Goal: Task Accomplishment & Management: Manage account settings

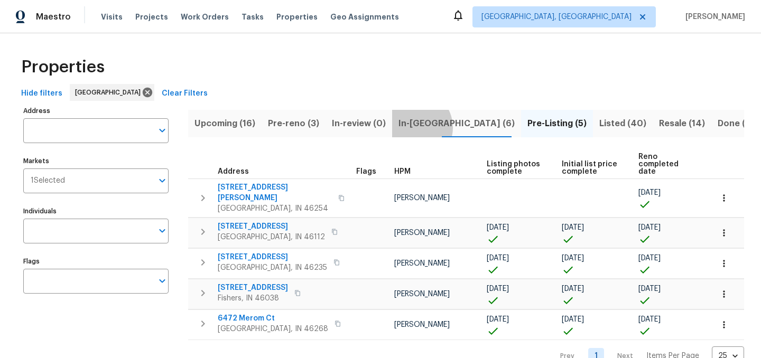
click at [407, 127] on span "In-reno (6)" at bounding box center [456, 123] width 116 height 15
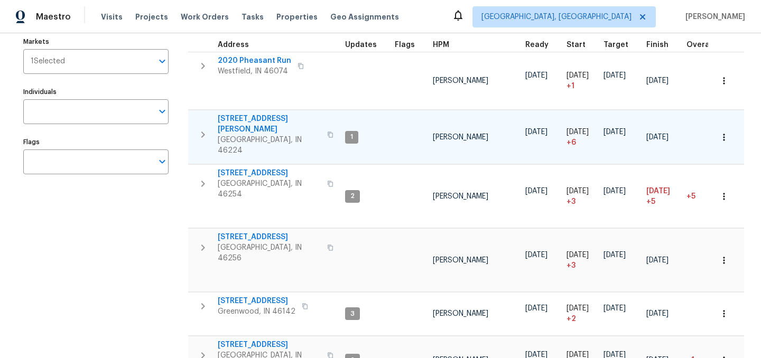
scroll to position [157, 0]
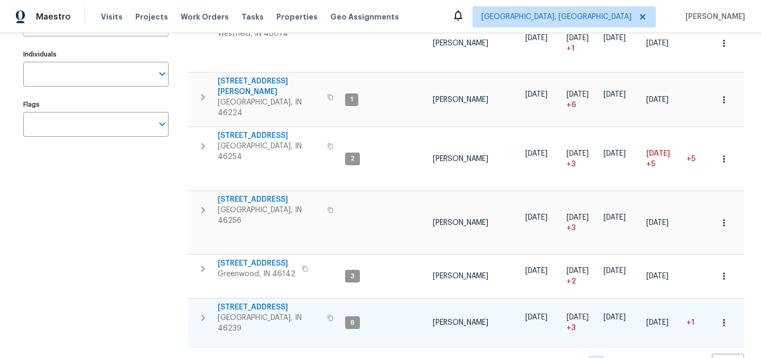
click at [256, 302] on span "[STREET_ADDRESS]" at bounding box center [269, 307] width 103 height 11
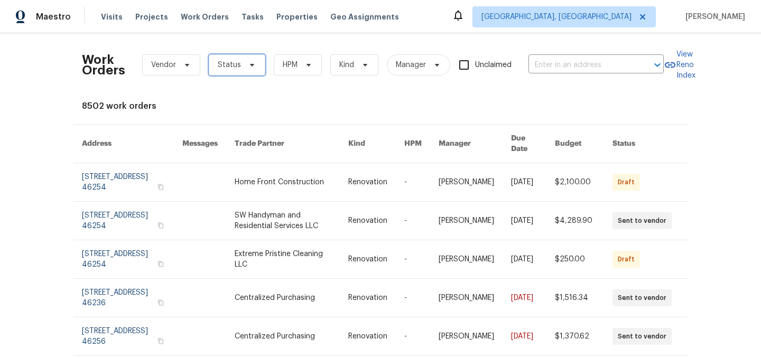
click at [241, 64] on span "Status" at bounding box center [237, 64] width 57 height 21
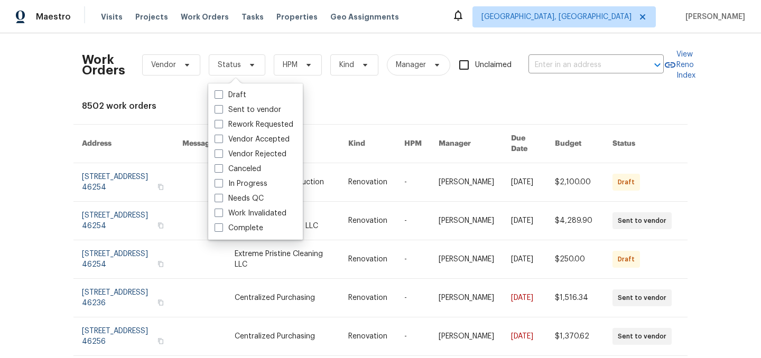
click at [323, 131] on th "Trade Partner" at bounding box center [283, 144] width 114 height 39
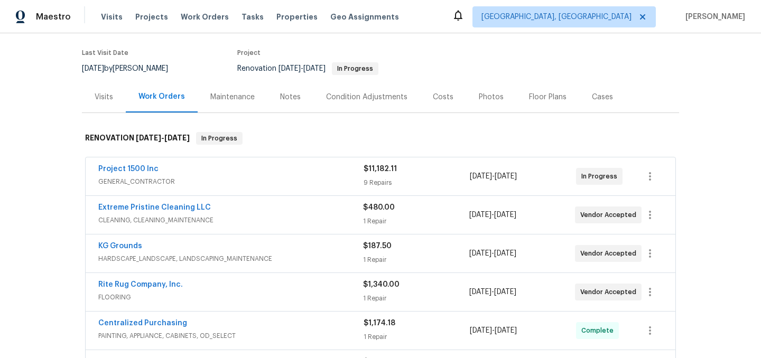
scroll to position [73, 0]
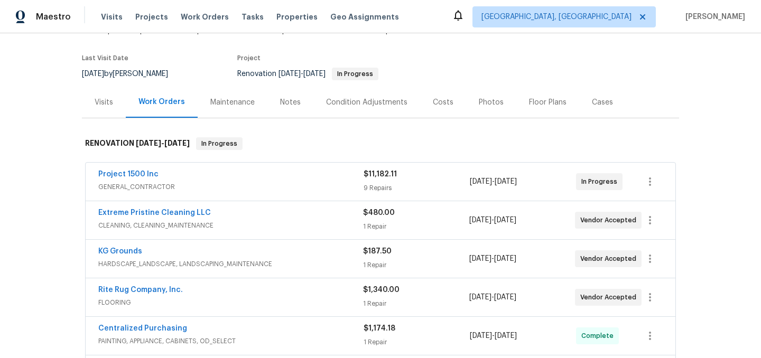
click at [286, 103] on div "Notes" at bounding box center [290, 102] width 21 height 11
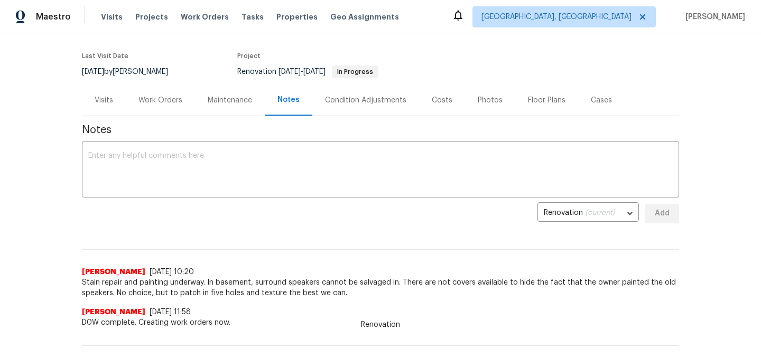
scroll to position [72, 0]
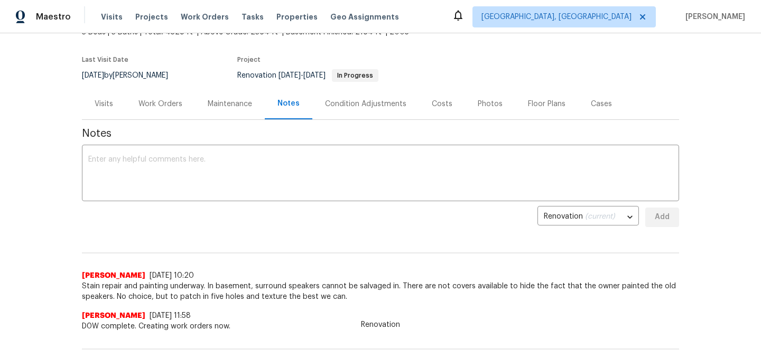
click at [169, 103] on div "Work Orders" at bounding box center [160, 104] width 44 height 11
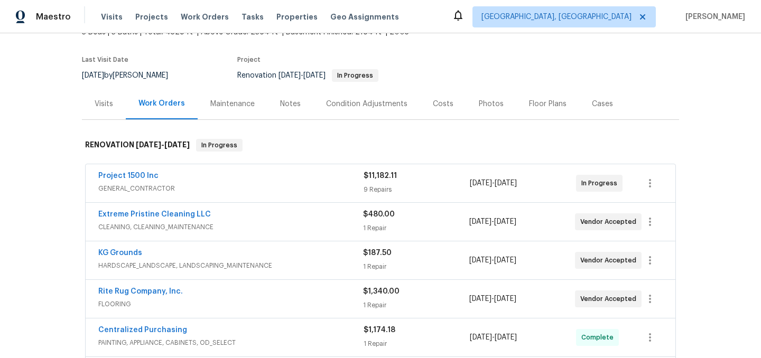
click at [171, 176] on div "Project 1500 Inc" at bounding box center [230, 177] width 265 height 13
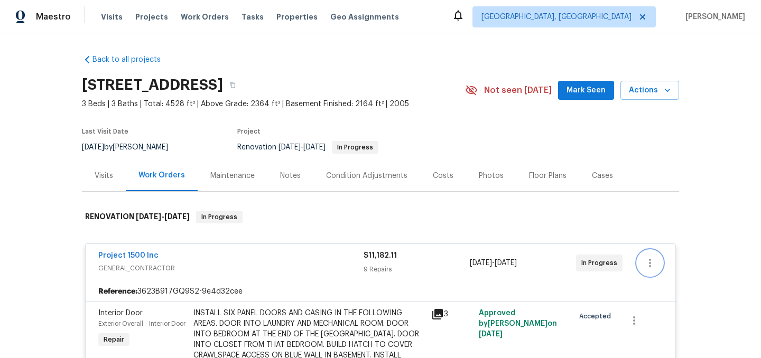
click at [650, 263] on icon "button" at bounding box center [650, 263] width 2 height 8
click at [664, 266] on li "Edit" at bounding box center [694, 263] width 114 height 17
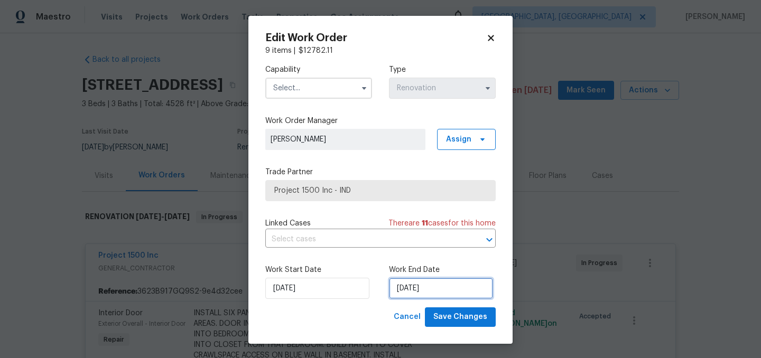
click at [453, 287] on input "8/26/2025" at bounding box center [441, 288] width 104 height 21
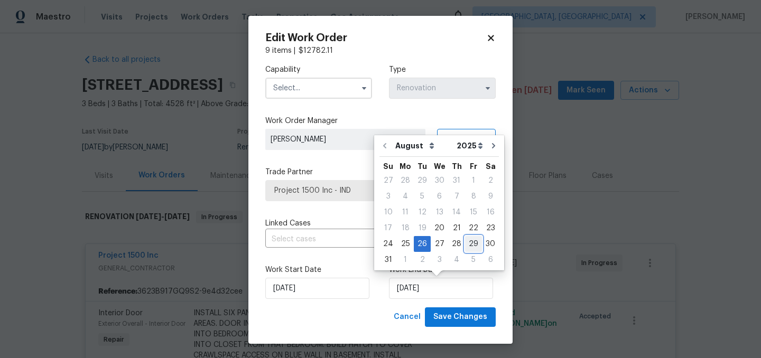
click at [470, 245] on div "29" at bounding box center [473, 244] width 17 height 15
type input "[DATE]"
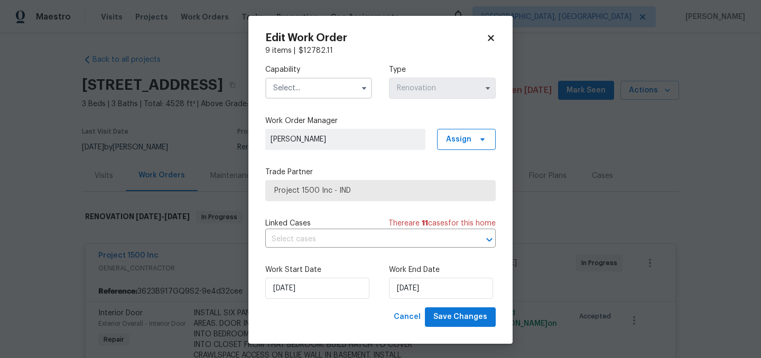
click at [324, 90] on input "text" at bounding box center [318, 88] width 107 height 21
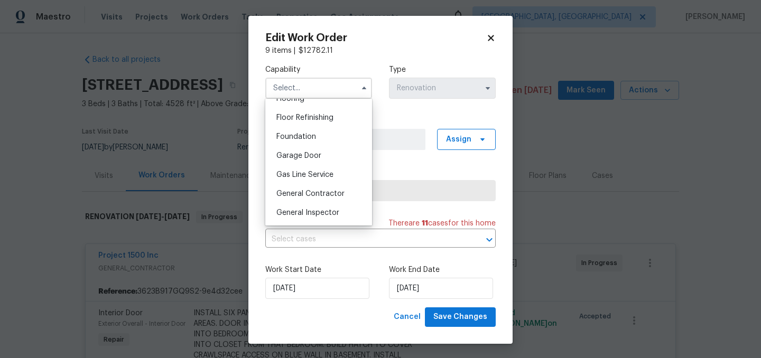
scroll to position [423, 0]
click at [333, 192] on span "General Contractor" at bounding box center [310, 192] width 68 height 7
type input "General Contractor"
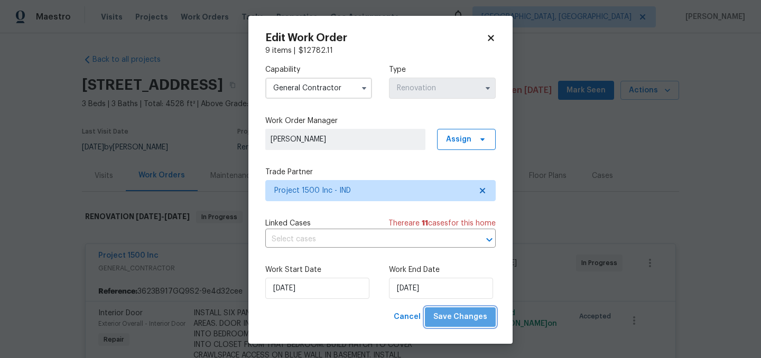
click at [465, 321] on span "Save Changes" at bounding box center [460, 317] width 54 height 13
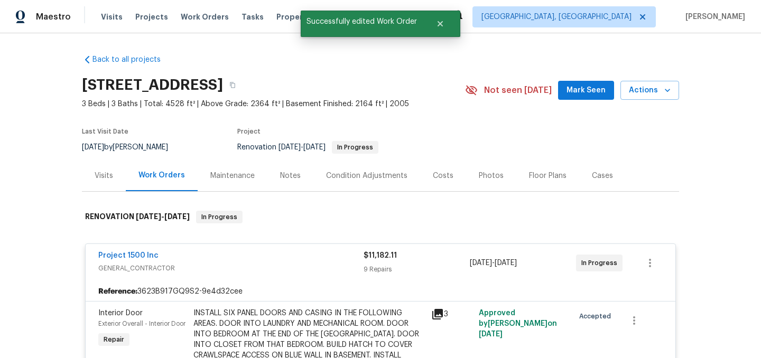
click at [254, 251] on div "Project 1500 Inc" at bounding box center [230, 256] width 265 height 13
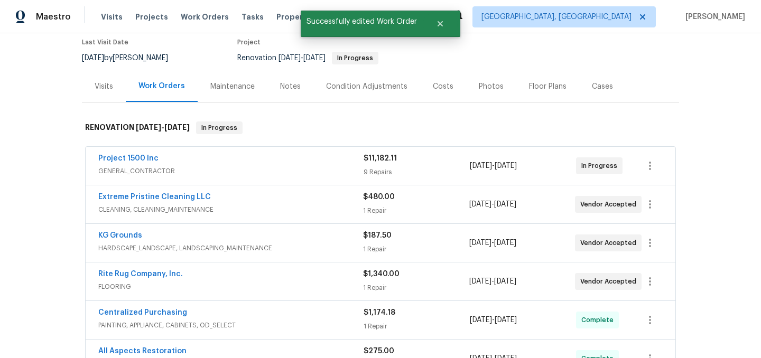
scroll to position [108, 0]
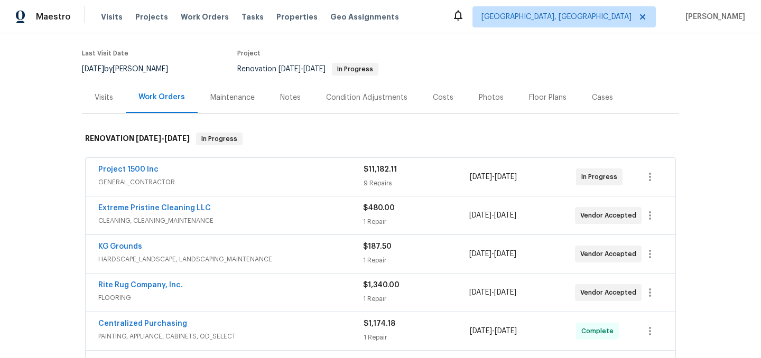
scroll to position [85, 0]
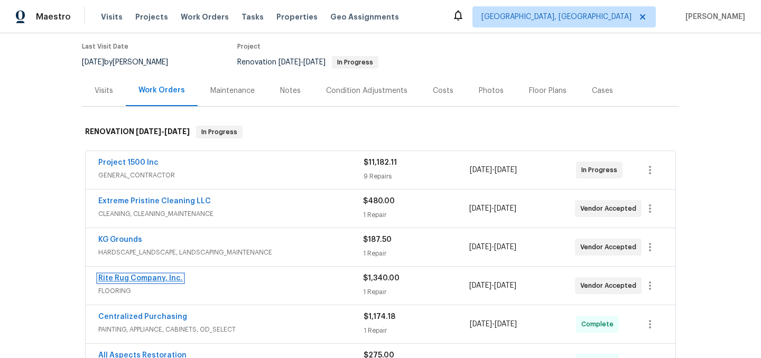
click at [145, 276] on link "Rite Rug Company, Inc." at bounding box center [140, 278] width 85 height 7
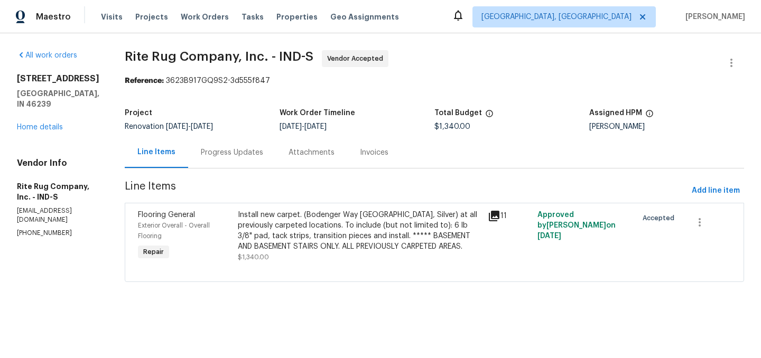
click at [246, 148] on div "Progress Updates" at bounding box center [232, 152] width 62 height 11
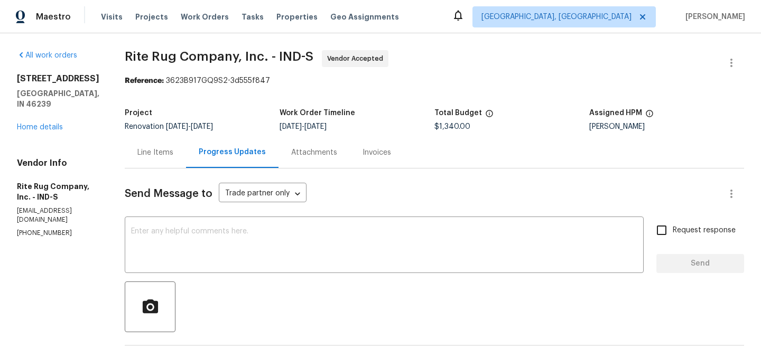
click at [173, 154] on div "Line Items" at bounding box center [155, 152] width 36 height 11
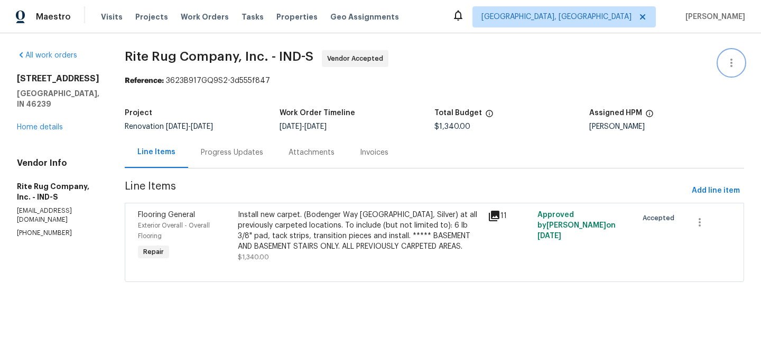
click at [731, 62] on icon "button" at bounding box center [731, 63] width 2 height 8
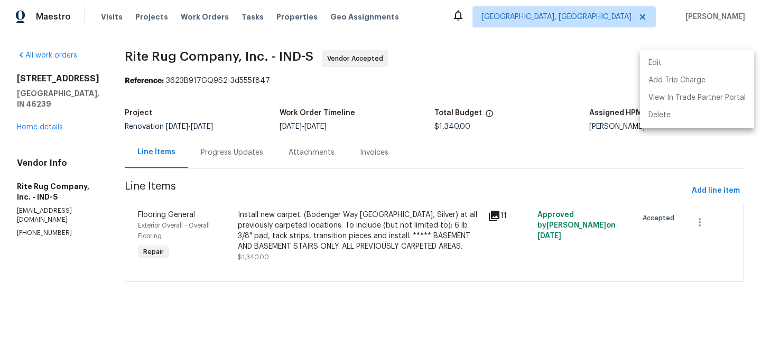
click at [694, 55] on li "Edit" at bounding box center [697, 62] width 114 height 17
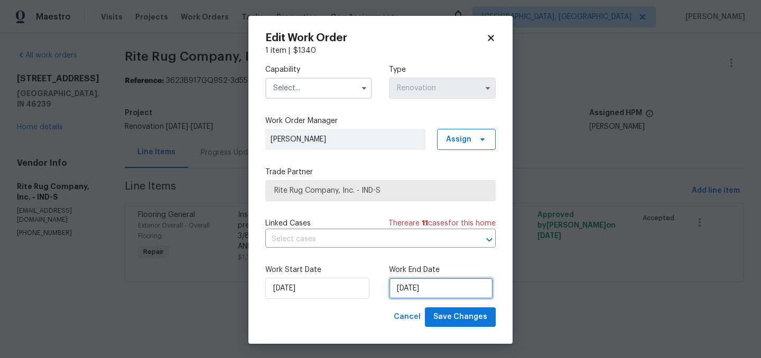
click at [442, 288] on input "8/25/2025" at bounding box center [441, 288] width 104 height 21
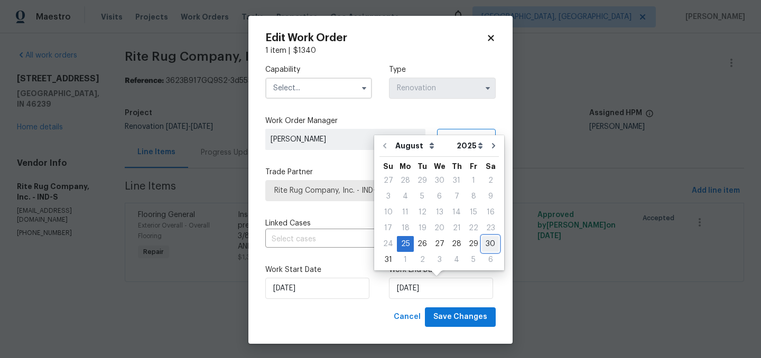
click at [485, 244] on div "30" at bounding box center [490, 244] width 17 height 15
type input "8/30/2025"
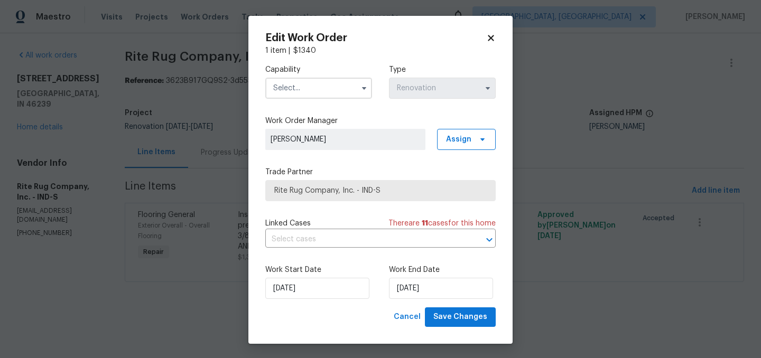
click at [303, 86] on input "text" at bounding box center [318, 88] width 107 height 21
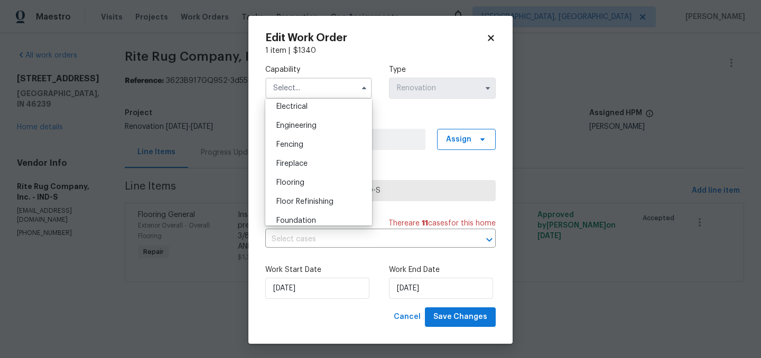
scroll to position [341, 0]
click at [316, 184] on div "Flooring" at bounding box center [318, 180] width 101 height 19
type input "Flooring"
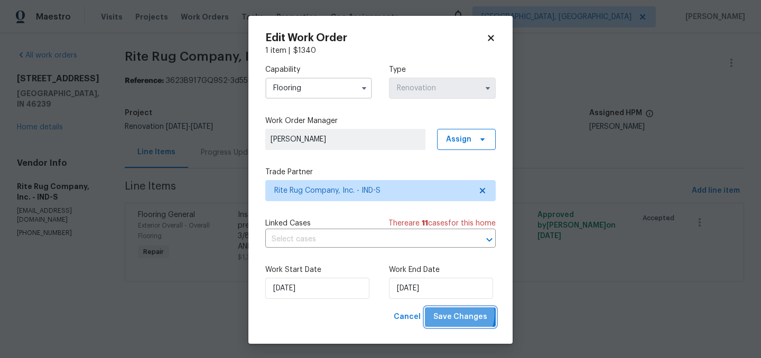
click at [455, 314] on span "Save Changes" at bounding box center [460, 317] width 54 height 13
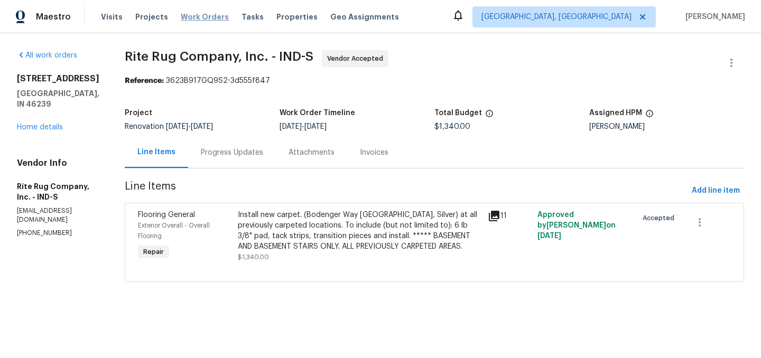
click at [195, 21] on span "Work Orders" at bounding box center [205, 17] width 48 height 11
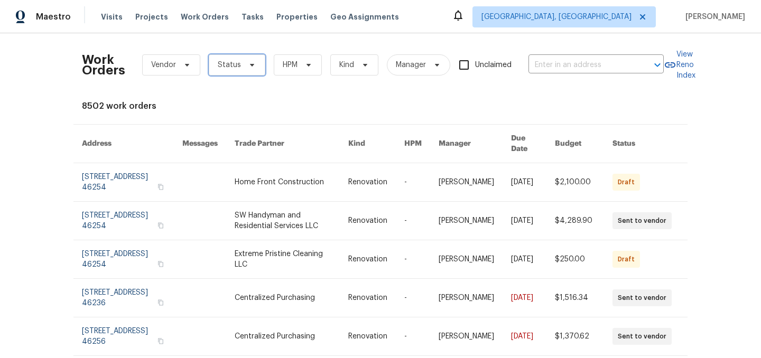
click at [230, 60] on span "Status" at bounding box center [229, 65] width 23 height 11
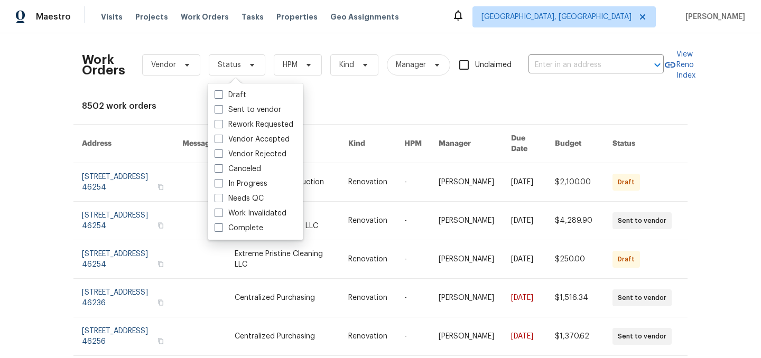
click at [303, 120] on div "Work Orders Vendor Status HPM Kind Manager Unclaimed ​ View Reno Index 8502 wor…" at bounding box center [380, 309] width 597 height 535
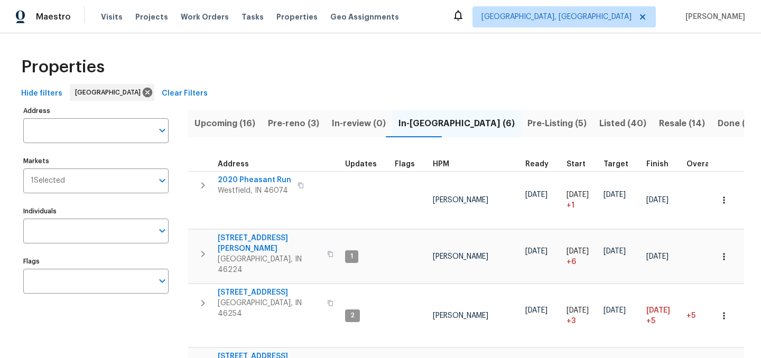
click at [236, 125] on span "Upcoming (16)" at bounding box center [224, 123] width 61 height 15
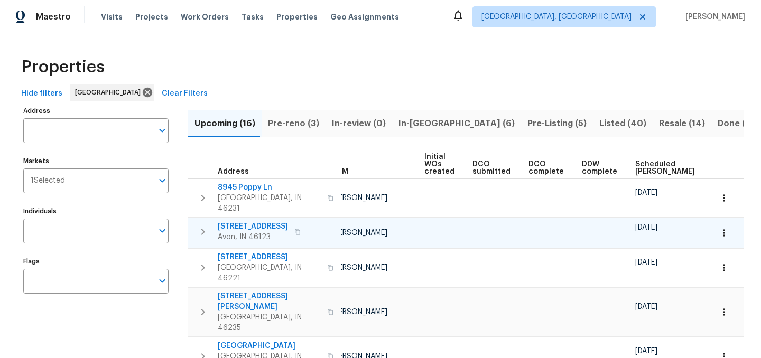
scroll to position [0, 117]
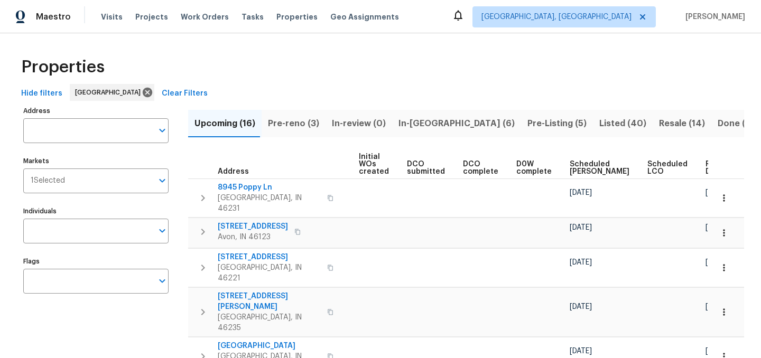
click at [705, 166] on span "Ready Date" at bounding box center [716, 168] width 23 height 15
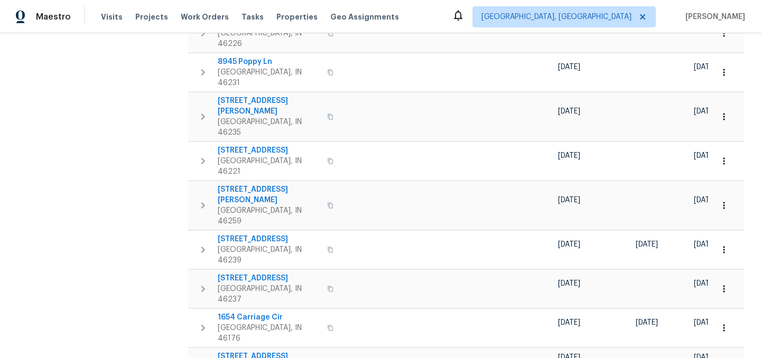
scroll to position [353, 0]
click at [727, 357] on icon "button" at bounding box center [723, 362] width 11 height 11
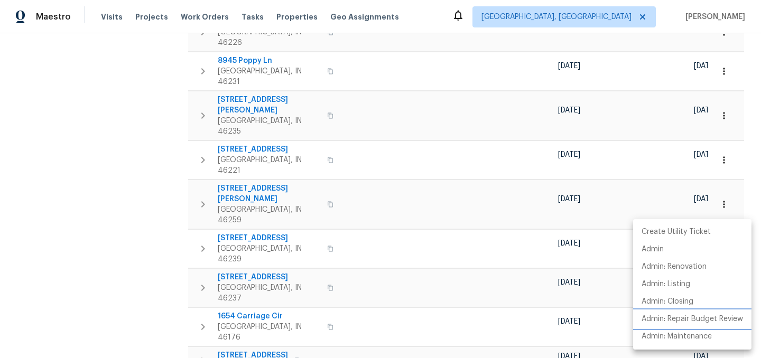
click at [673, 323] on p "Admin: Repair Budget Review" at bounding box center [691, 319] width 101 height 11
click at [104, 228] on div at bounding box center [380, 179] width 761 height 358
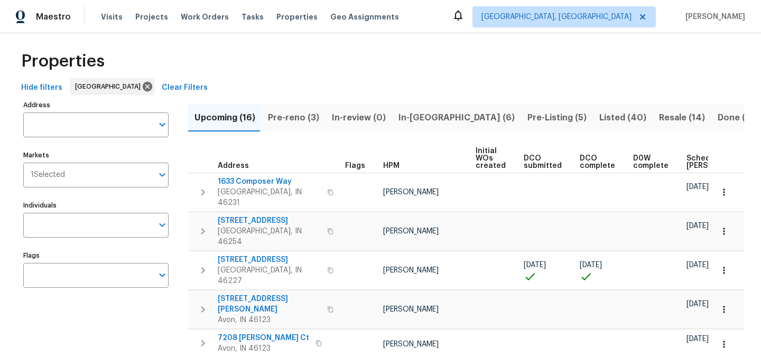
scroll to position [0, 0]
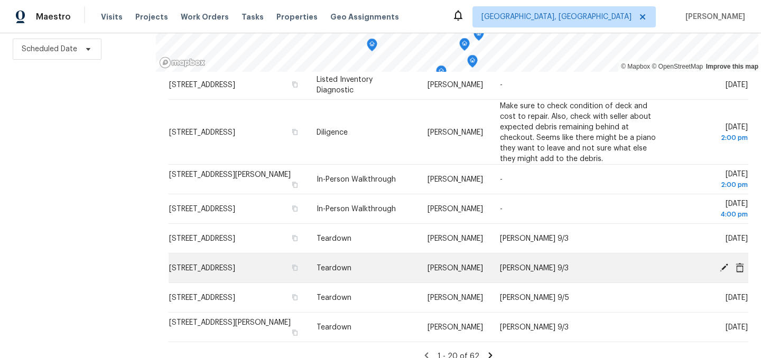
scroll to position [410, 0]
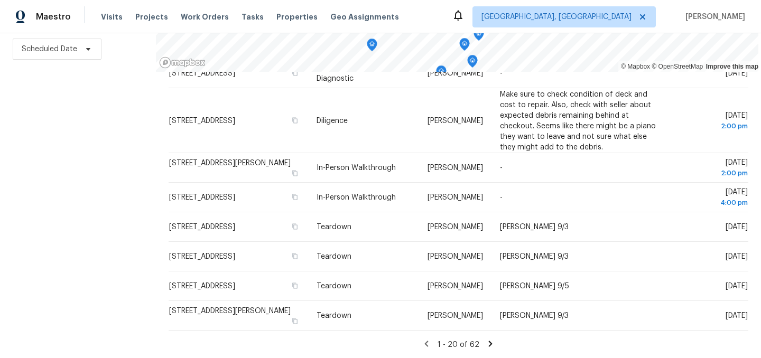
click at [485, 342] on icon at bounding box center [490, 344] width 10 height 10
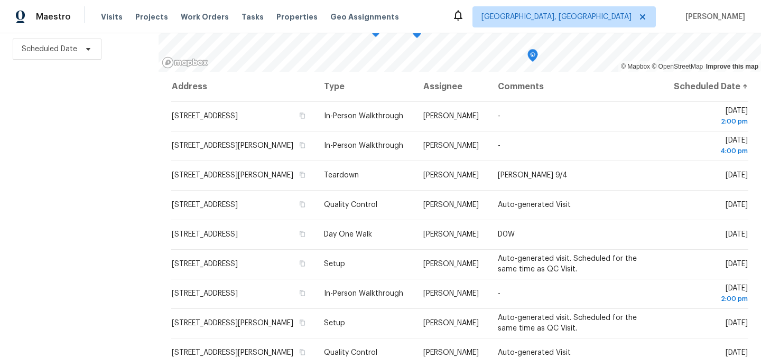
scroll to position [0, 0]
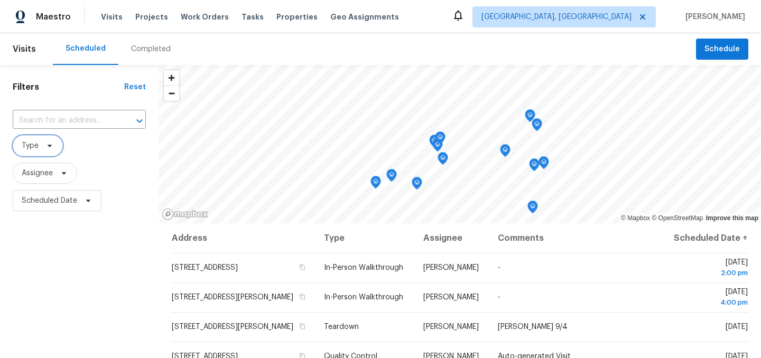
click at [41, 153] on span "Type" at bounding box center [38, 145] width 50 height 21
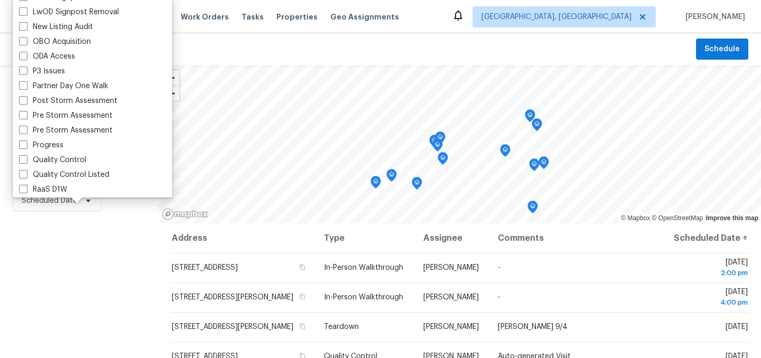
scroll to position [898, 0]
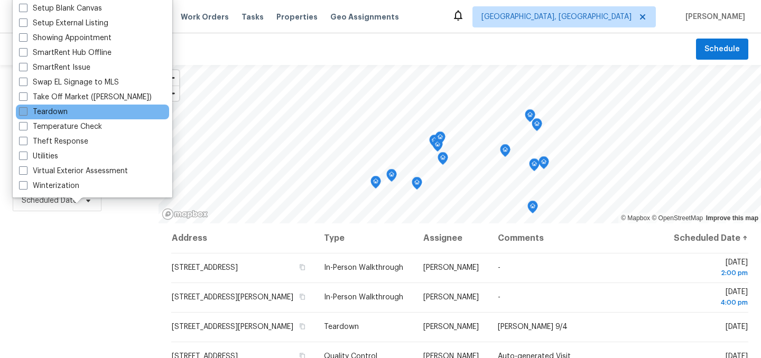
click at [66, 110] on label "Teardown" at bounding box center [43, 112] width 49 height 11
click at [26, 110] on input "Teardown" at bounding box center [22, 110] width 7 height 7
checkbox input "true"
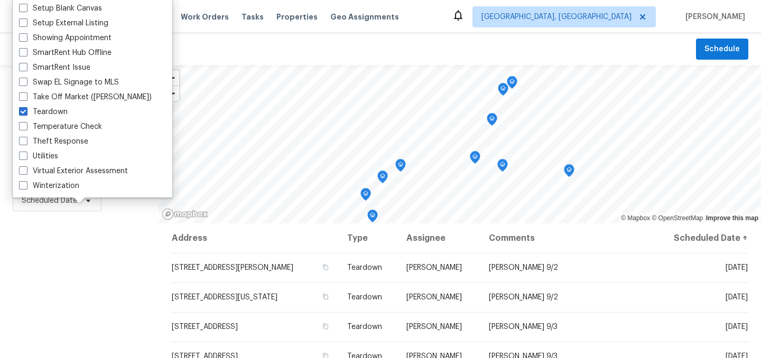
click at [93, 258] on div "Filters Reset ​ Teardown Assignee Scheduled Date" at bounding box center [79, 287] width 158 height 445
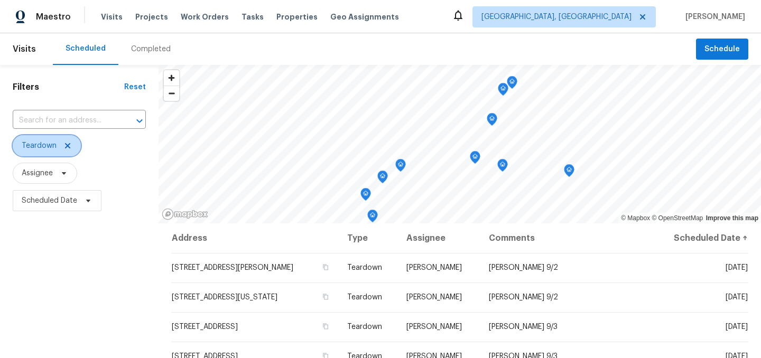
click at [68, 146] on icon at bounding box center [67, 146] width 8 height 8
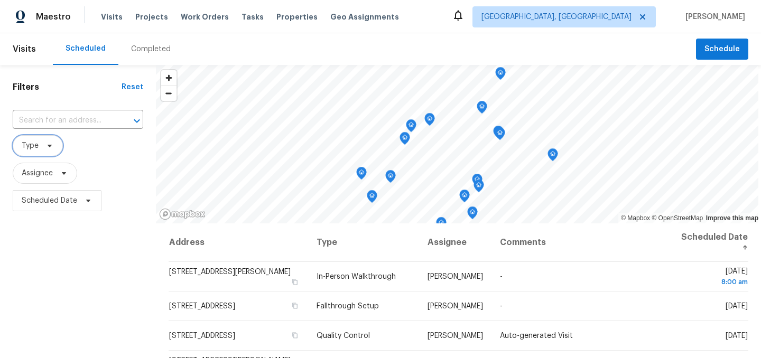
click at [29, 146] on span "Type" at bounding box center [30, 146] width 17 height 11
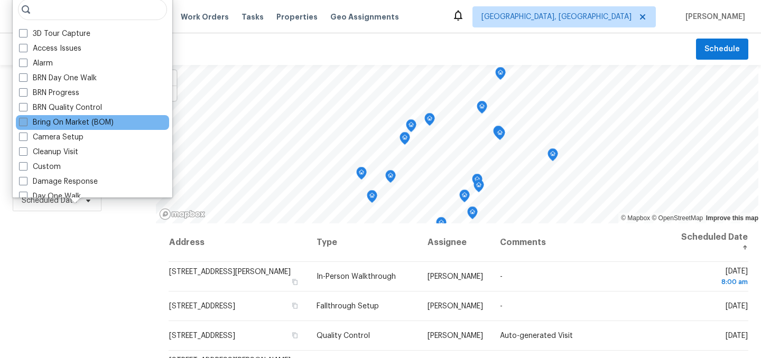
scroll to position [33, 0]
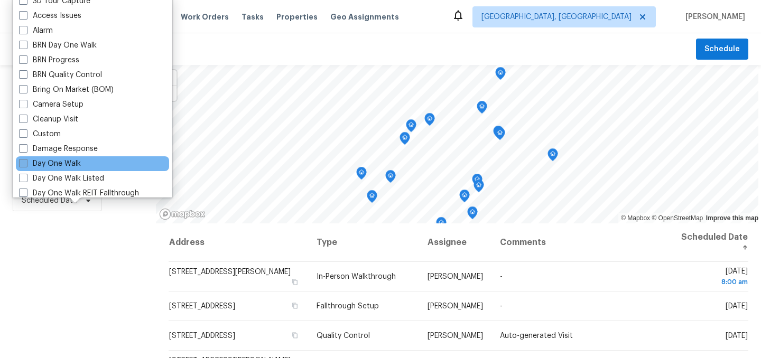
click at [54, 160] on label "Day One Walk" at bounding box center [50, 163] width 62 height 11
click at [26, 160] on input "Day One Walk" at bounding box center [22, 161] width 7 height 7
checkbox input "true"
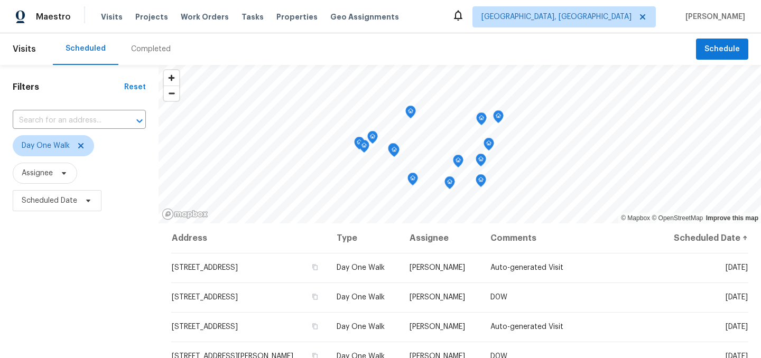
click at [63, 270] on div "Filters Reset ​ Day One Walk Assignee Scheduled Date" at bounding box center [79, 287] width 158 height 445
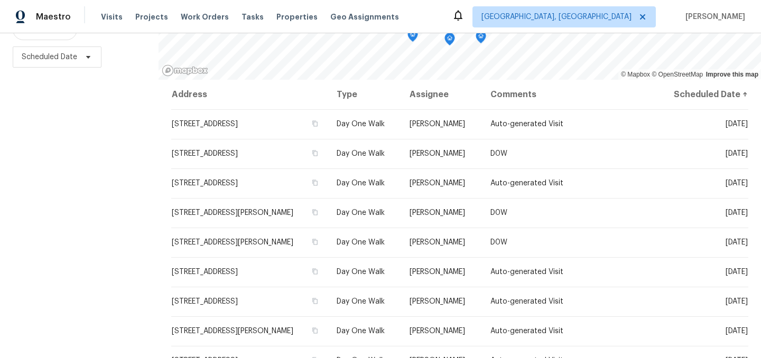
scroll to position [152, 0]
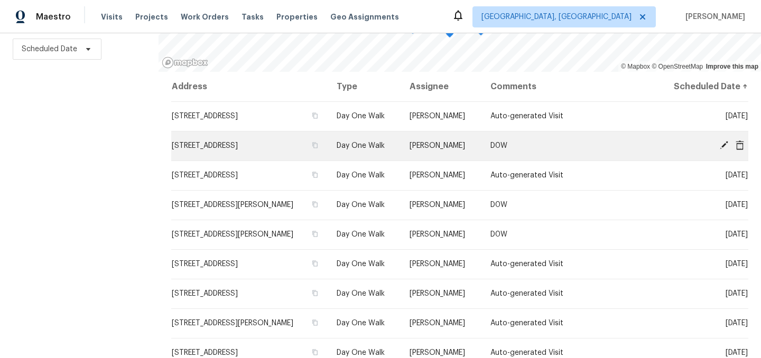
click at [723, 145] on icon at bounding box center [724, 145] width 8 height 8
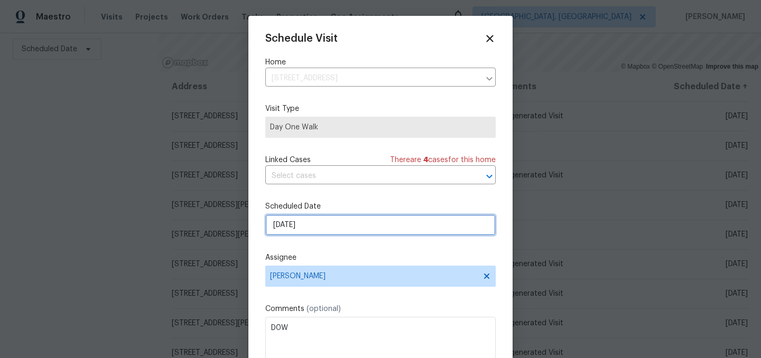
click at [344, 222] on input "[DATE]" at bounding box center [380, 224] width 230 height 21
select select "8"
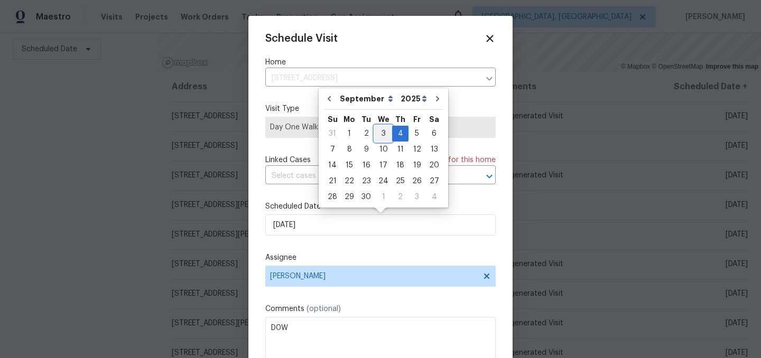
click at [378, 138] on div "3" at bounding box center [383, 133] width 17 height 15
type input "[DATE]"
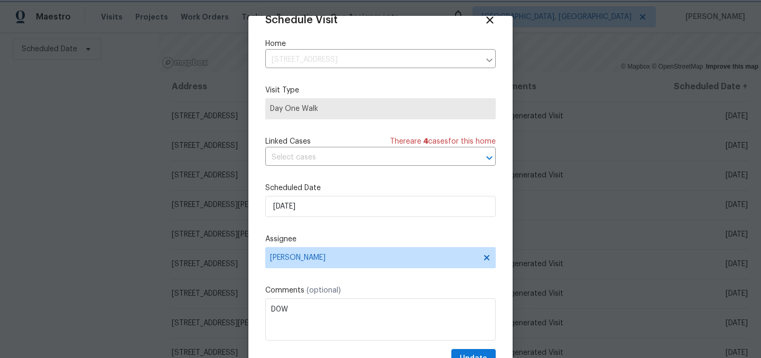
scroll to position [43, 0]
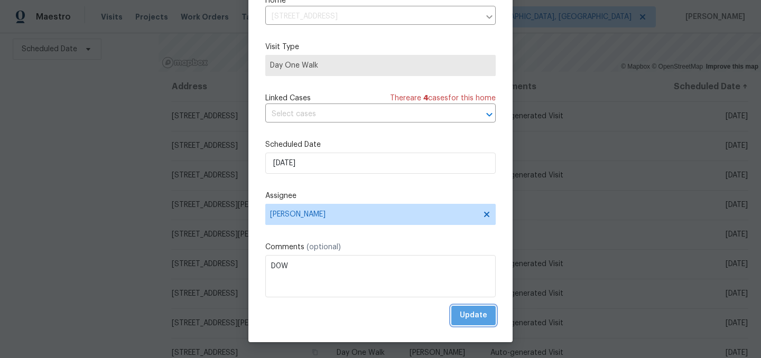
click at [474, 315] on span "Update" at bounding box center [473, 315] width 27 height 13
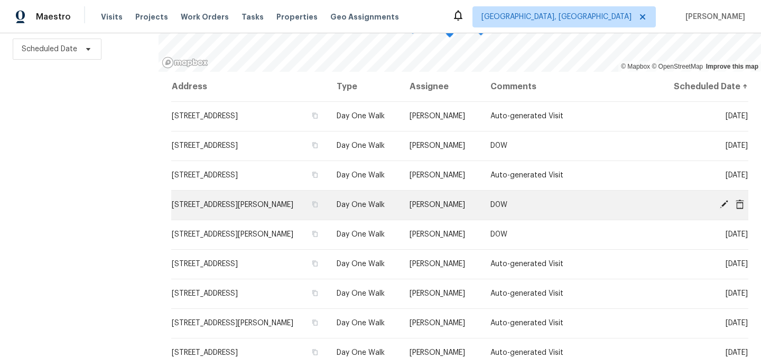
click at [726, 206] on icon at bounding box center [724, 205] width 10 height 10
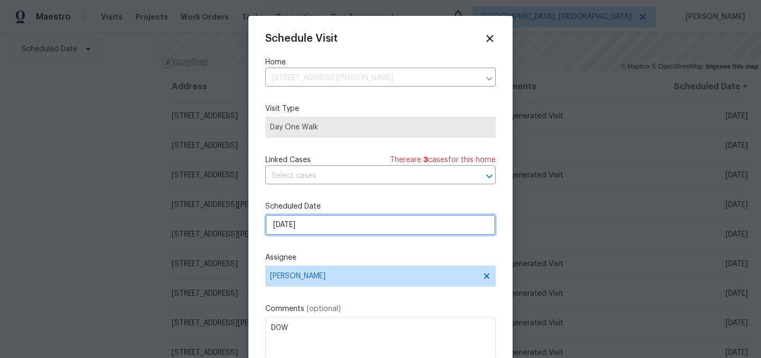
click at [323, 231] on input "[DATE]" at bounding box center [380, 224] width 230 height 21
select select "8"
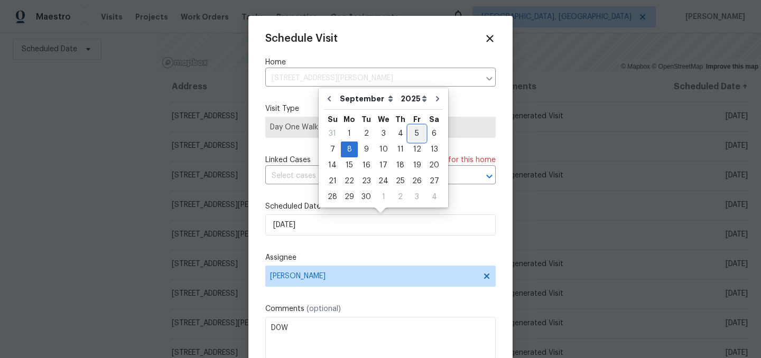
click at [411, 136] on div "5" at bounding box center [416, 133] width 17 height 15
type input "[DATE]"
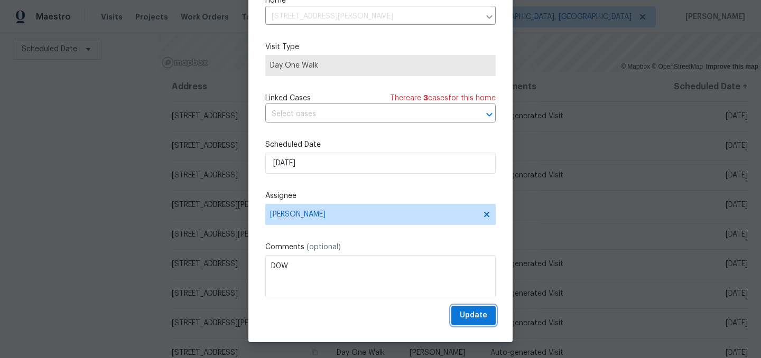
click at [472, 308] on button "Update" at bounding box center [473, 316] width 44 height 20
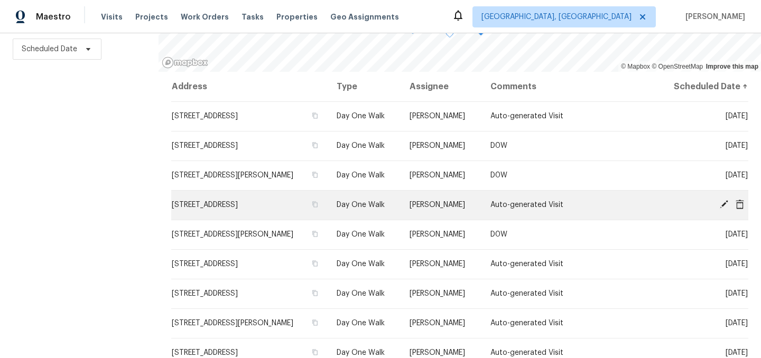
click at [723, 207] on icon at bounding box center [724, 205] width 10 height 10
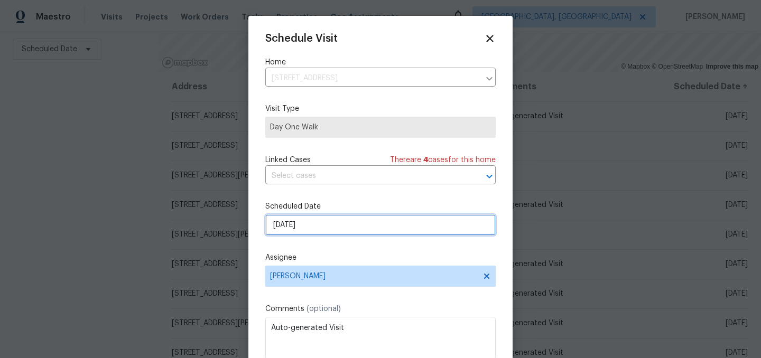
select select "8"
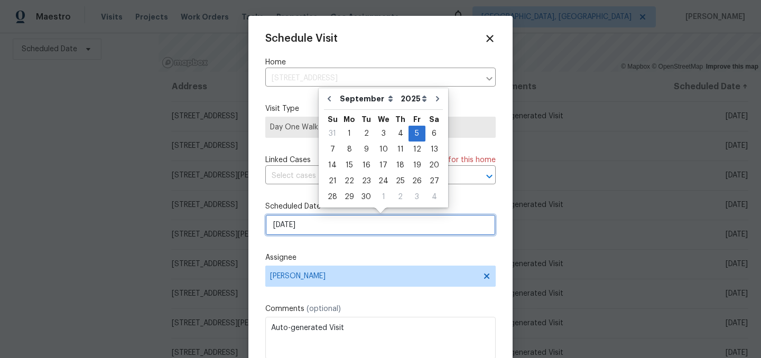
click at [323, 230] on input "[DATE]" at bounding box center [380, 224] width 230 height 21
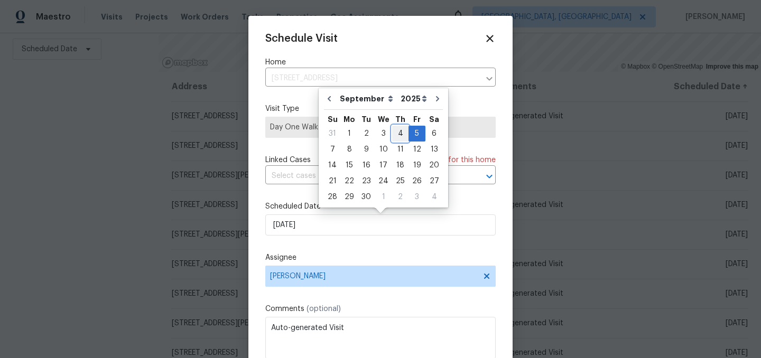
click at [397, 127] on div "4" at bounding box center [400, 133] width 16 height 15
type input "[DATE]"
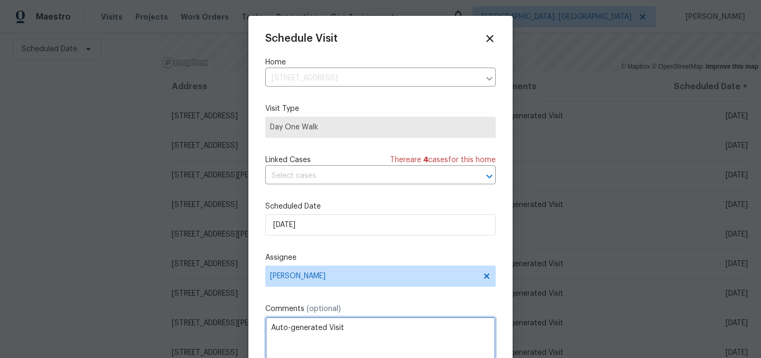
click at [338, 321] on textarea "Auto-generated Visit" at bounding box center [380, 338] width 230 height 42
type textarea "D0W"
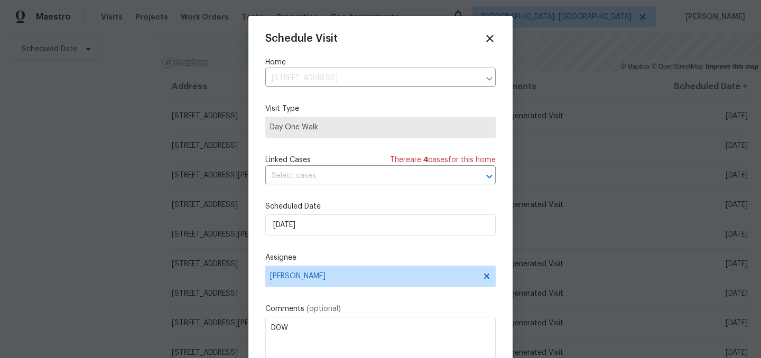
click at [401, 307] on label "Comments (optional)" at bounding box center [380, 309] width 230 height 11
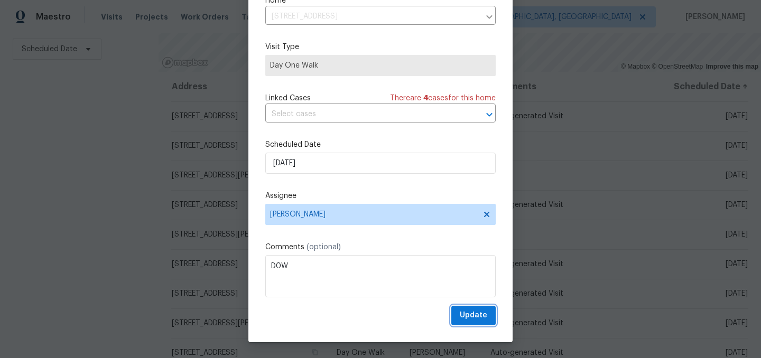
click at [461, 312] on button "Update" at bounding box center [473, 316] width 44 height 20
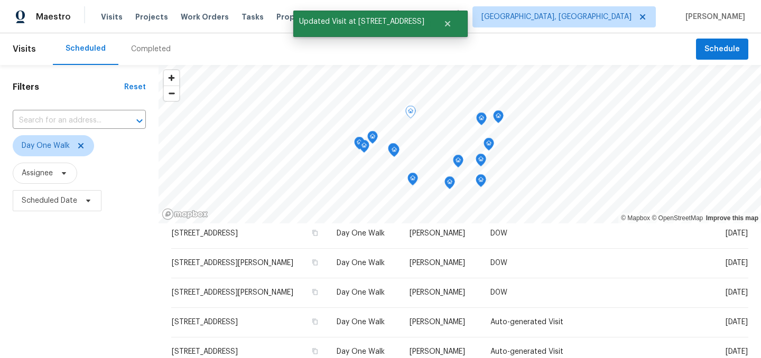
scroll to position [117, 0]
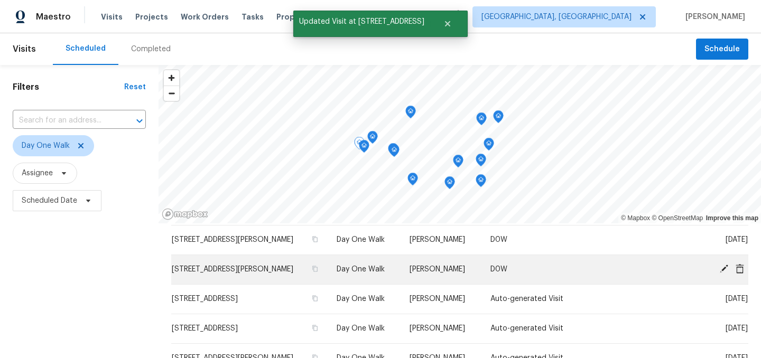
click at [723, 268] on icon at bounding box center [724, 269] width 8 height 8
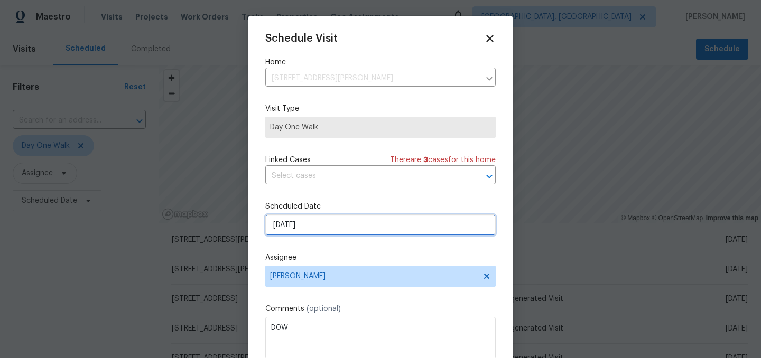
click at [324, 226] on input "[DATE]" at bounding box center [380, 224] width 230 height 21
select select "8"
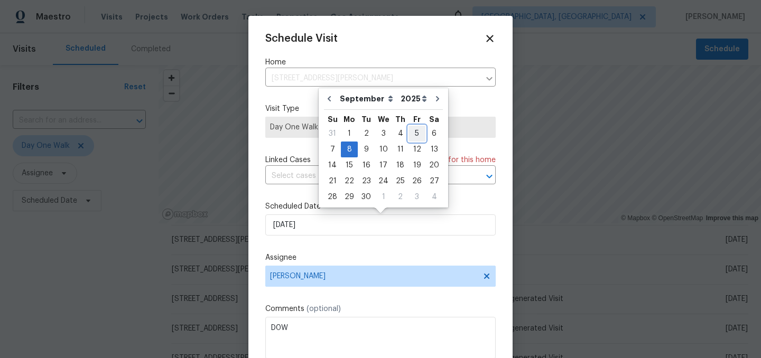
click at [415, 134] on div "5" at bounding box center [416, 133] width 17 height 15
type input "[DATE]"
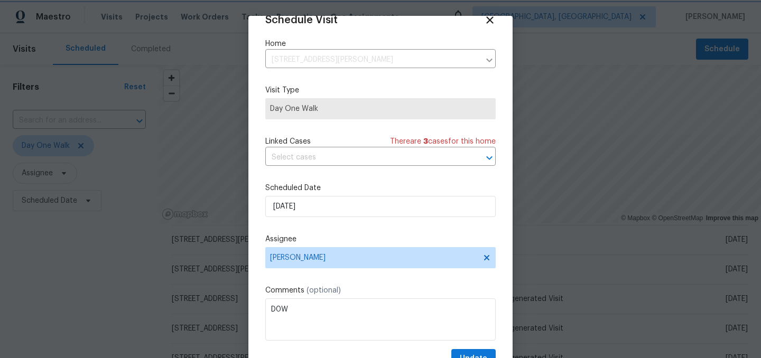
scroll to position [43, 0]
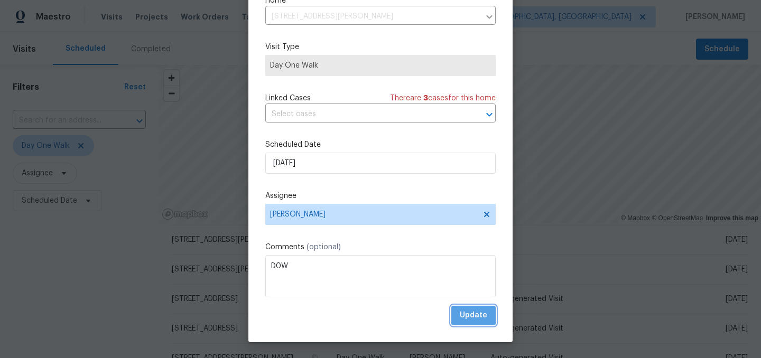
click at [478, 308] on button "Update" at bounding box center [473, 316] width 44 height 20
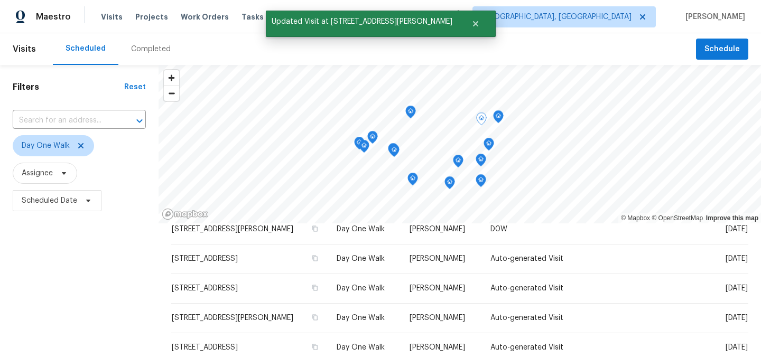
scroll to position [159, 0]
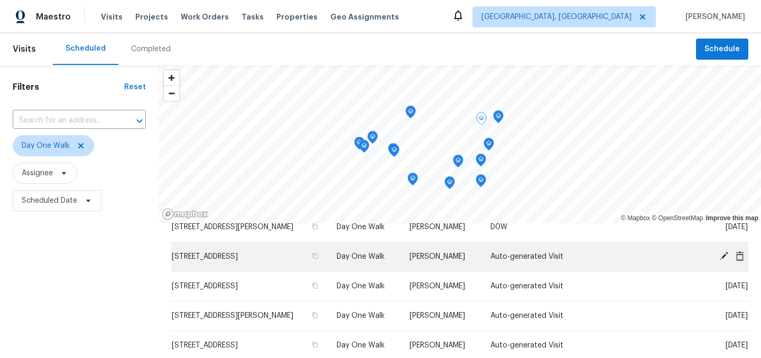
click at [723, 256] on icon at bounding box center [724, 256] width 8 height 8
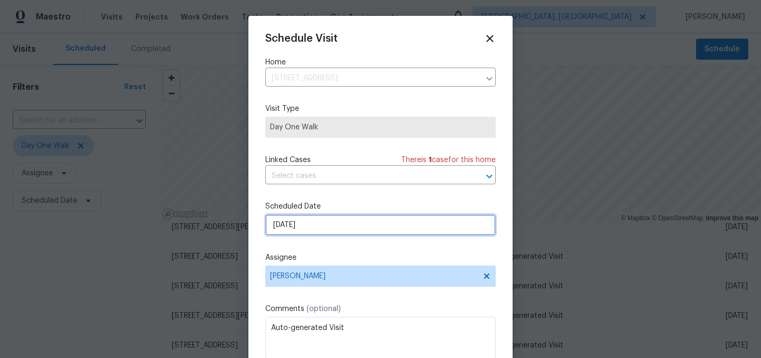
click at [350, 228] on input "[DATE]" at bounding box center [380, 224] width 230 height 21
select select "8"
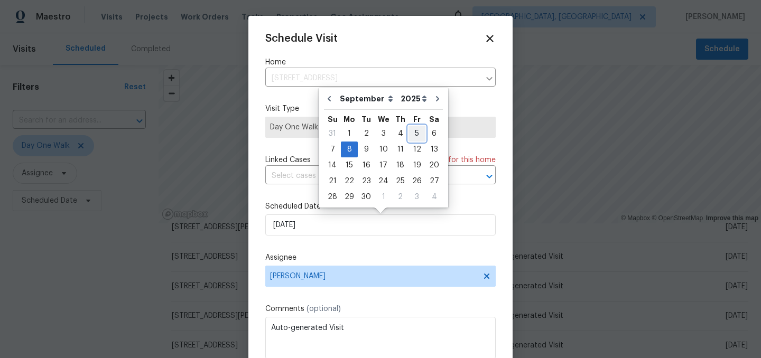
click at [412, 130] on div "5" at bounding box center [416, 133] width 17 height 15
type input "[DATE]"
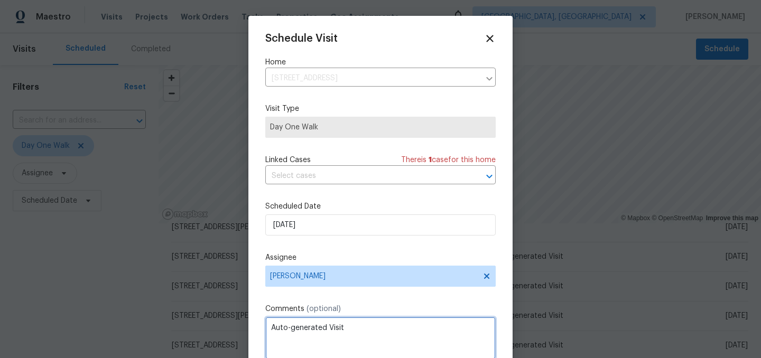
click at [335, 328] on textarea "Auto-generated Visit" at bounding box center [380, 338] width 230 height 42
type textarea "D0W"
click at [398, 304] on div "Schedule Visit Home [STREET_ADDRESS] ​ Visit Type Day One Walk Linked Cases The…" at bounding box center [380, 210] width 230 height 354
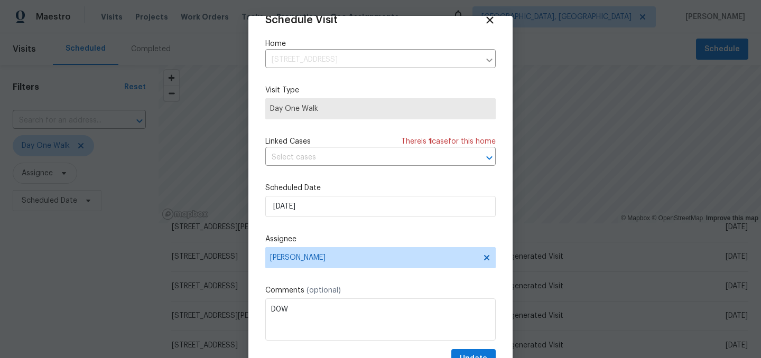
scroll to position [43, 0]
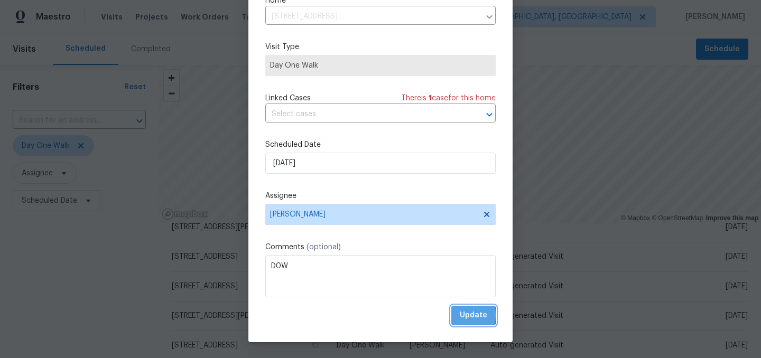
click at [453, 315] on button "Update" at bounding box center [473, 316] width 44 height 20
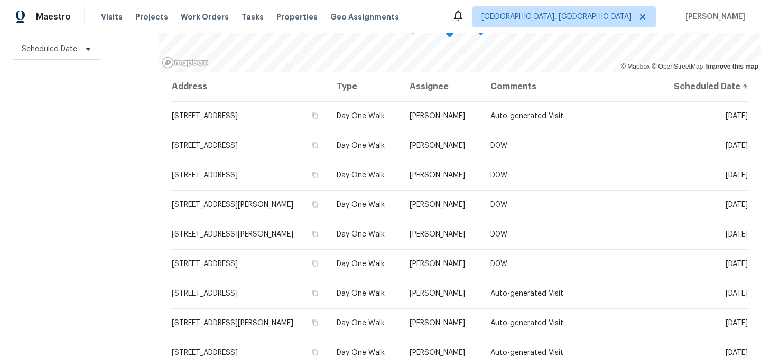
scroll to position [0, 0]
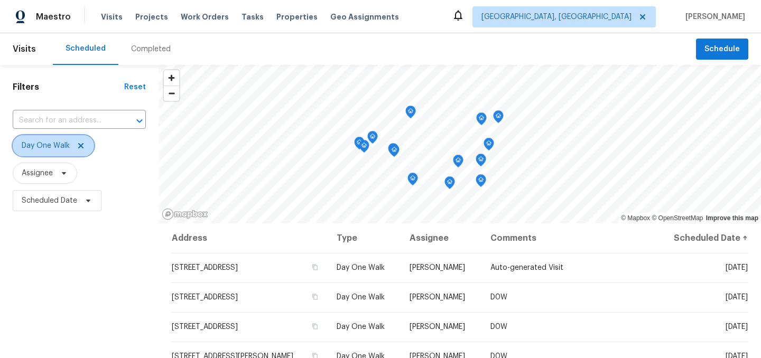
click at [81, 145] on icon at bounding box center [80, 145] width 5 height 5
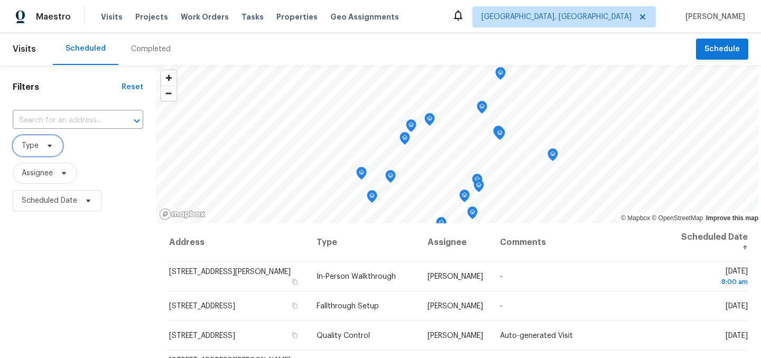
click at [46, 142] on icon at bounding box center [49, 146] width 8 height 8
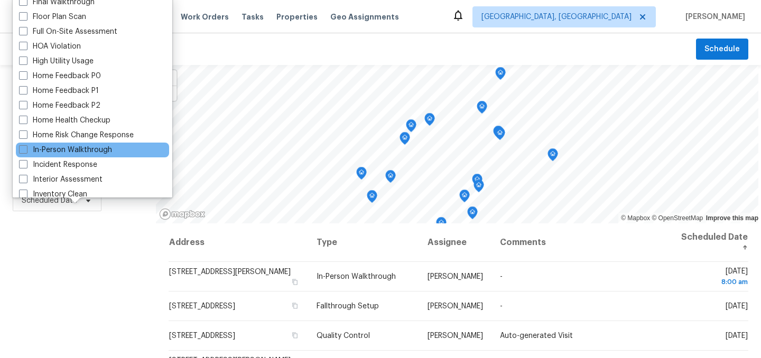
scroll to position [269, 0]
click at [66, 149] on label "In-Person Walkthrough" at bounding box center [65, 149] width 93 height 11
click at [26, 149] on input "In-Person Walkthrough" at bounding box center [22, 147] width 7 height 7
checkbox input "true"
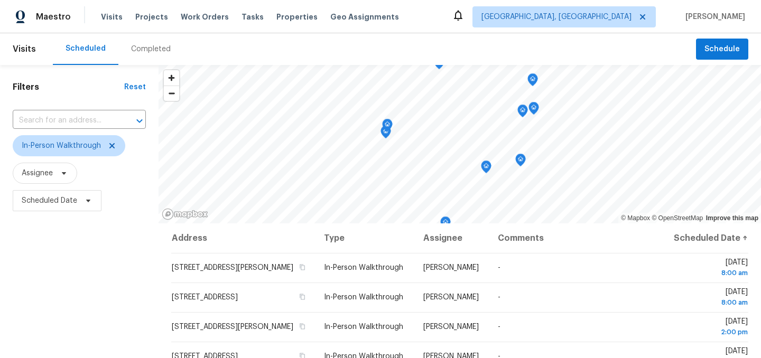
click at [99, 267] on div "Filters Reset ​ In-Person Walkthrough Assignee Scheduled Date" at bounding box center [79, 287] width 158 height 445
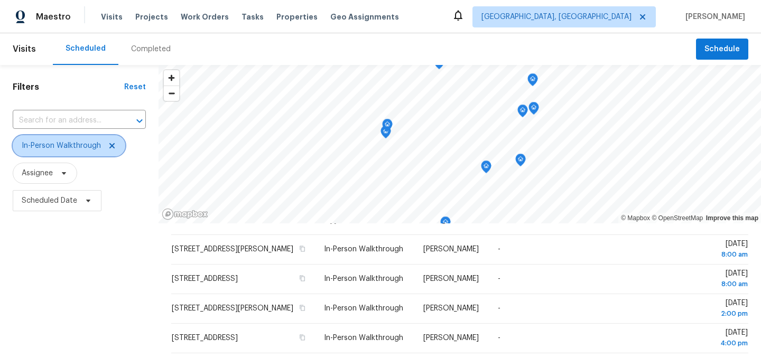
click at [114, 145] on icon at bounding box center [112, 146] width 8 height 8
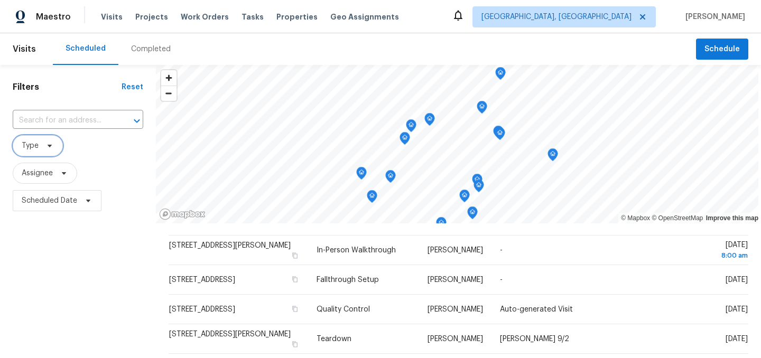
click at [49, 147] on icon at bounding box center [49, 146] width 8 height 8
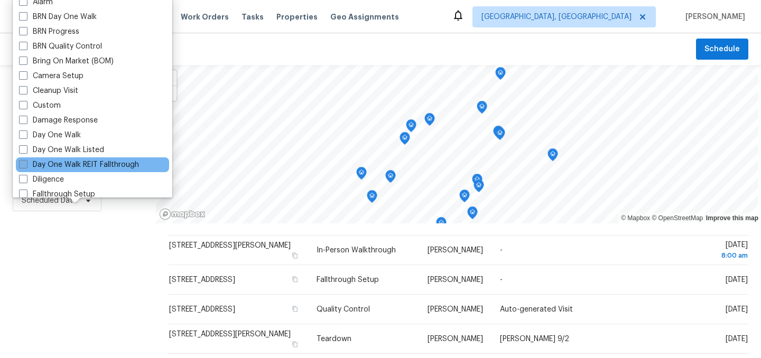
scroll to position [63, 0]
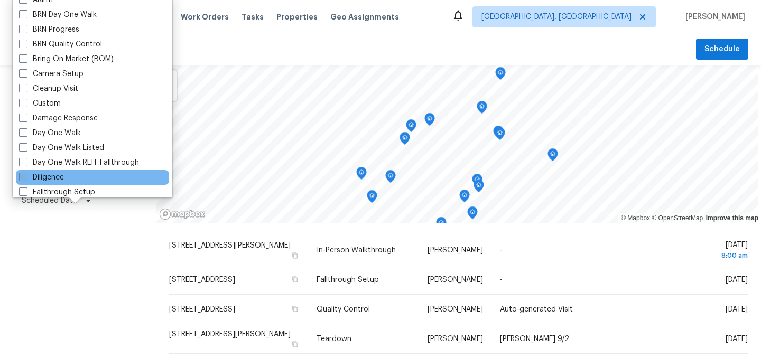
click at [53, 178] on label "Diligence" at bounding box center [41, 177] width 45 height 11
click at [26, 178] on input "Diligence" at bounding box center [22, 175] width 7 height 7
checkbox input "true"
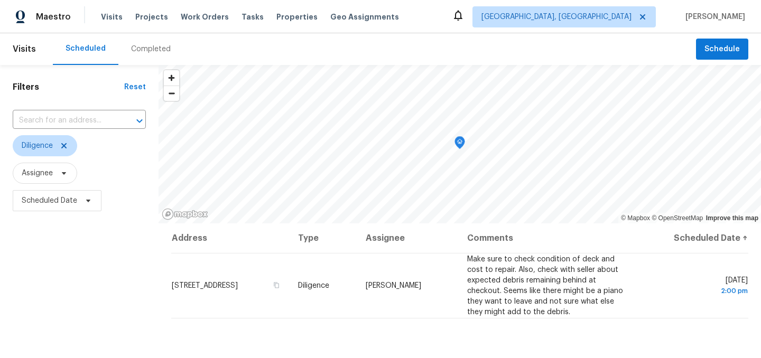
click at [70, 264] on div "Filters Reset ​ Diligence Assignee Scheduled Date" at bounding box center [79, 287] width 158 height 445
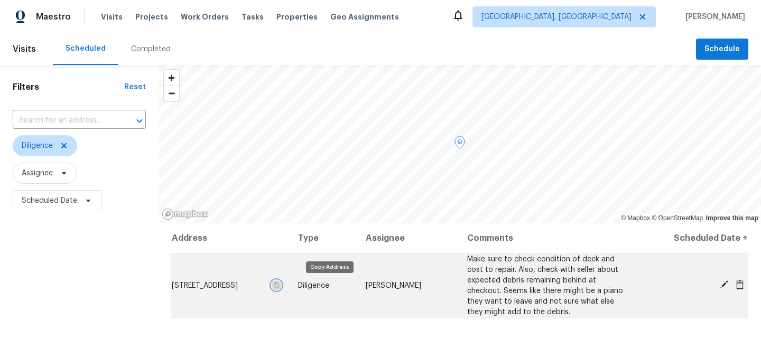
click at [279, 285] on icon "button" at bounding box center [276, 285] width 6 height 6
click at [209, 283] on span "[STREET_ADDRESS]" at bounding box center [205, 285] width 66 height 7
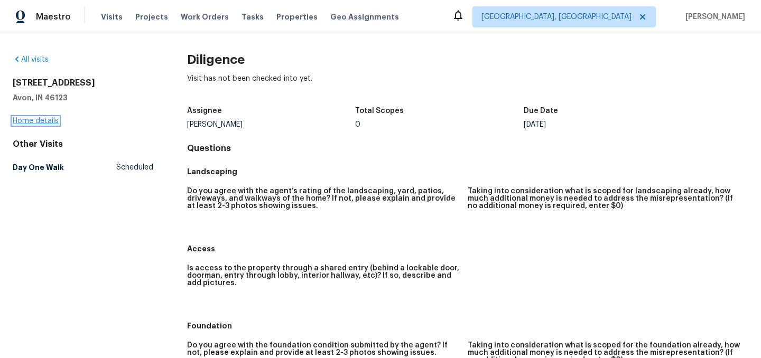
click at [39, 122] on link "Home details" at bounding box center [36, 120] width 46 height 7
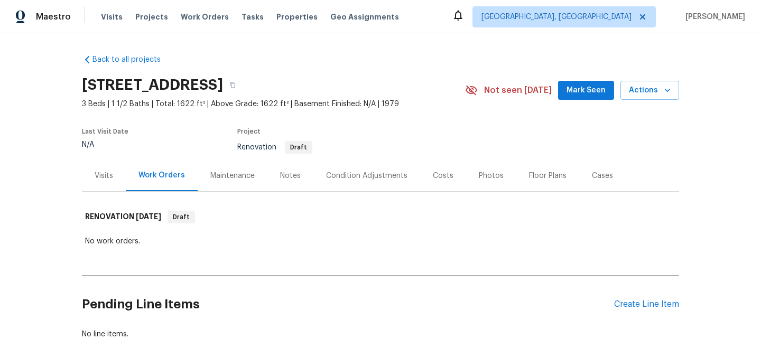
click at [106, 176] on div "Visits" at bounding box center [104, 176] width 18 height 11
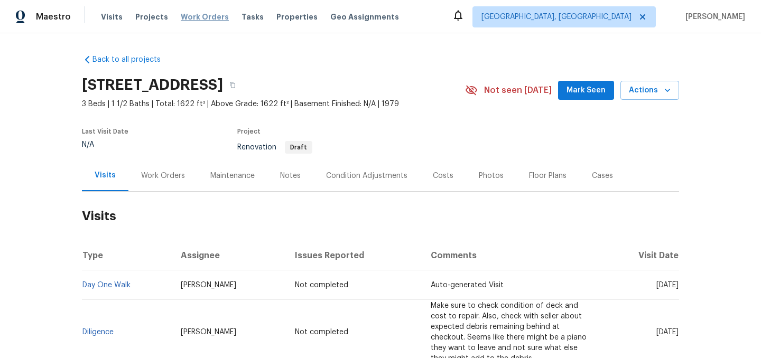
click at [193, 18] on span "Work Orders" at bounding box center [205, 17] width 48 height 11
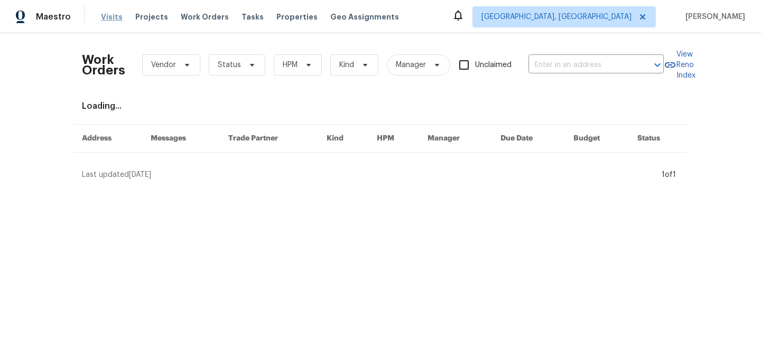
click at [105, 16] on span "Visits" at bounding box center [112, 17] width 22 height 11
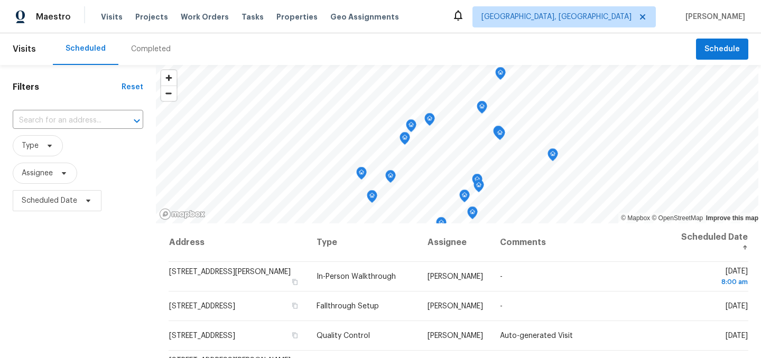
click at [119, 212] on span "Scheduled Date" at bounding box center [78, 200] width 130 height 27
